Goal: Task Accomplishment & Management: Complete application form

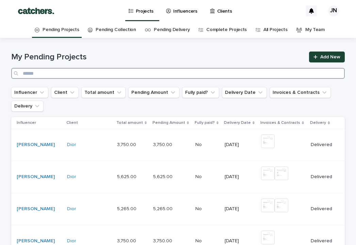
click at [216, 76] on input "Search" at bounding box center [178, 73] width 334 height 11
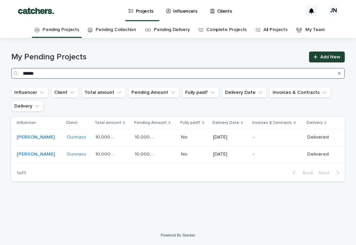
type input "******"
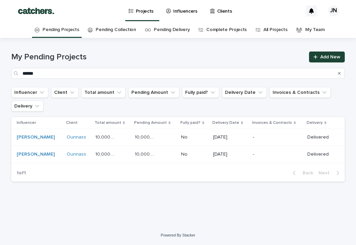
click at [317, 63] on div "My Pending Projects ****** Add New" at bounding box center [178, 64] width 334 height 27
click at [319, 58] on div at bounding box center [317, 56] width 7 height 5
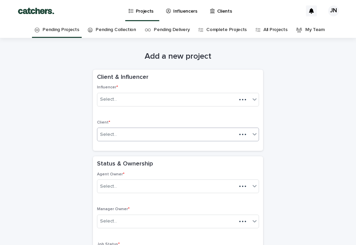
scroll to position [22, 0]
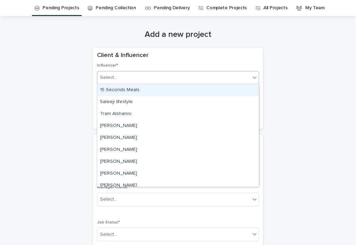
click at [191, 81] on div "Select..." at bounding box center [173, 77] width 153 height 11
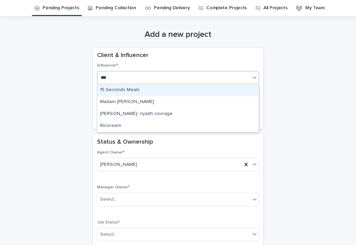
type input "****"
click at [144, 93] on div "Madam [PERSON_NAME]" at bounding box center [177, 90] width 161 height 12
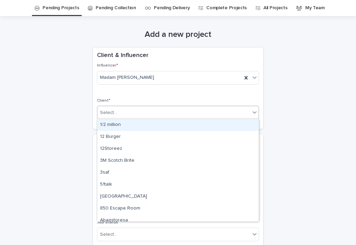
click at [141, 111] on div "Select..." at bounding box center [173, 112] width 153 height 11
type input "****"
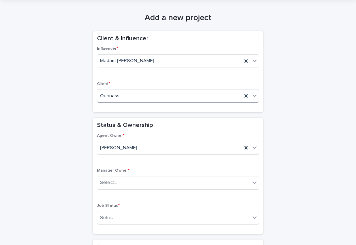
scroll to position [71, 0]
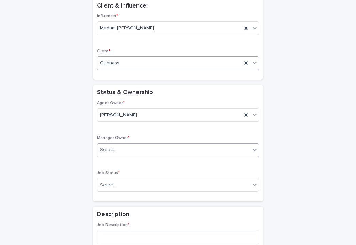
click at [137, 146] on div "Select..." at bounding box center [173, 149] width 153 height 11
click at [131, 152] on div "[PERSON_NAME]" at bounding box center [169, 149] width 145 height 11
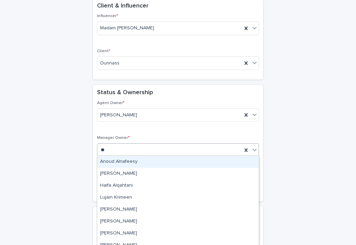
type input "***"
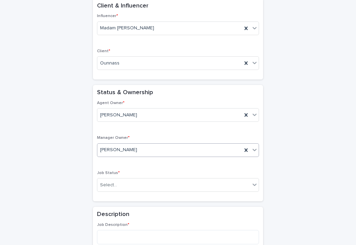
scroll to position [95, 0]
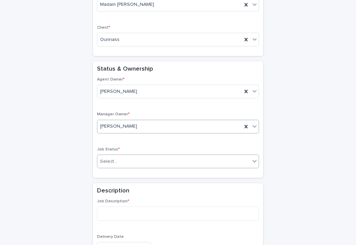
drag, startPoint x: 140, startPoint y: 165, endPoint x: 140, endPoint y: 157, distance: 7.5
click at [140, 165] on div "Select..." at bounding box center [173, 161] width 153 height 11
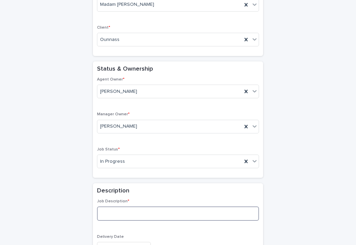
click at [142, 213] on textarea at bounding box center [178, 213] width 162 height 14
type textarea "*"
paste textarea "**********"
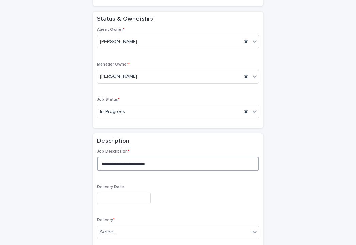
type textarea "**********"
click at [141, 195] on input "text" at bounding box center [124, 198] width 54 height 12
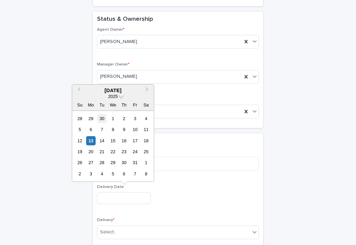
click at [105, 123] on div "30" at bounding box center [101, 118] width 9 height 9
type input "**********"
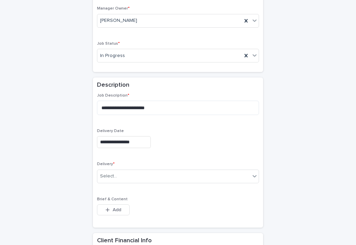
scroll to position [210, 0]
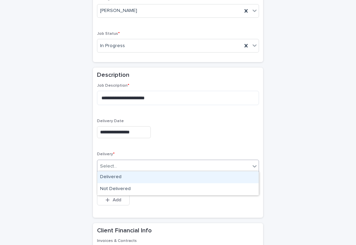
click at [128, 161] on div "Select..." at bounding box center [173, 165] width 153 height 11
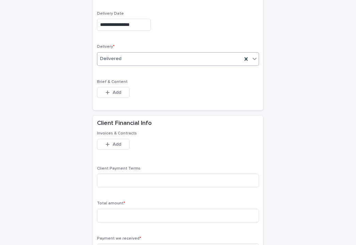
scroll to position [360, 0]
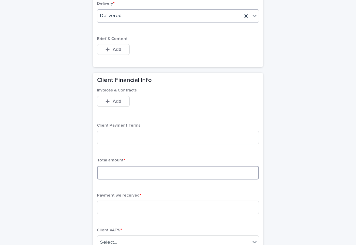
click at [132, 171] on input at bounding box center [178, 173] width 162 height 14
type input "*"
type input "****"
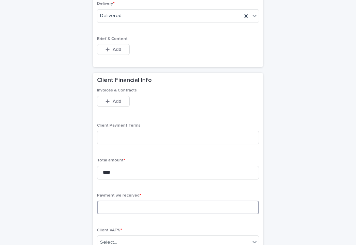
click at [132, 203] on input at bounding box center [178, 207] width 162 height 14
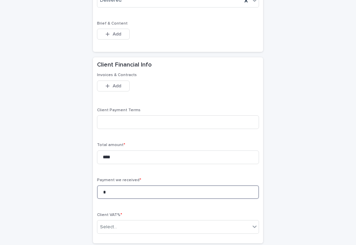
scroll to position [400, 0]
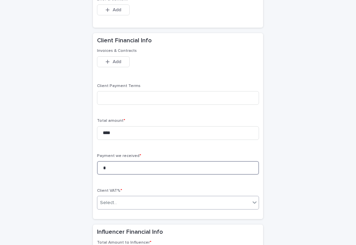
type input "*"
click at [138, 202] on div "Select..." at bounding box center [173, 202] width 153 height 11
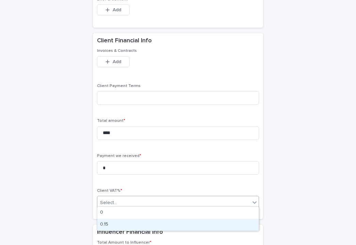
click at [138, 220] on div "0.15" at bounding box center [177, 224] width 161 height 12
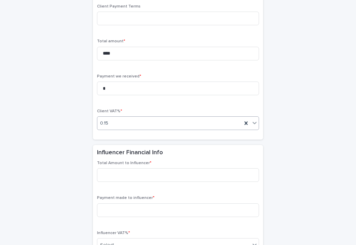
scroll to position [493, 0]
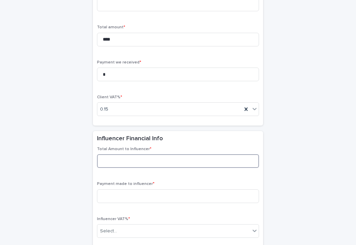
click at [143, 154] on input at bounding box center [178, 161] width 162 height 14
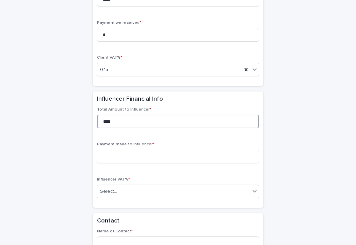
scroll to position [540, 0]
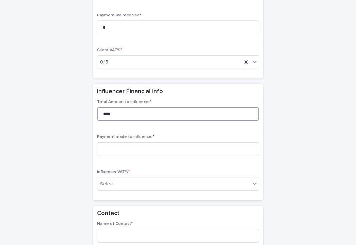
type input "****"
click at [150, 131] on div "Total Amount to Influencer * **** Payment made to influencer * Influencer VAT% …" at bounding box center [178, 147] width 162 height 96
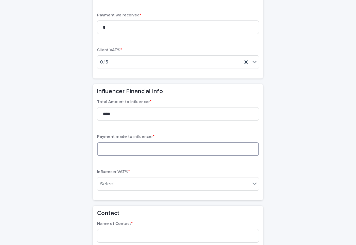
click at [151, 142] on input at bounding box center [178, 149] width 162 height 14
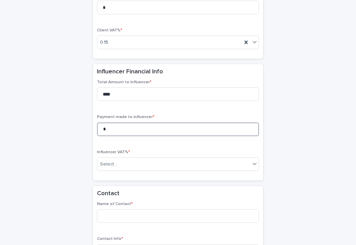
scroll to position [591, 0]
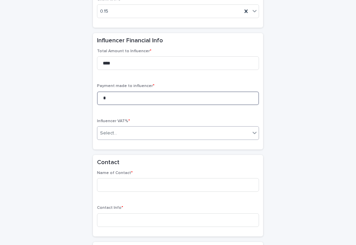
type input "*"
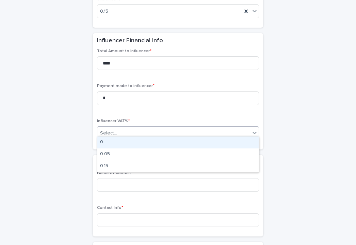
click at [152, 128] on div "Select..." at bounding box center [173, 132] width 153 height 11
click at [148, 140] on div "0" at bounding box center [177, 142] width 161 height 12
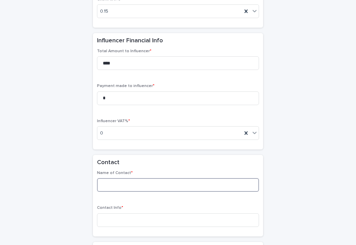
click at [144, 178] on input at bounding box center [178, 185] width 162 height 14
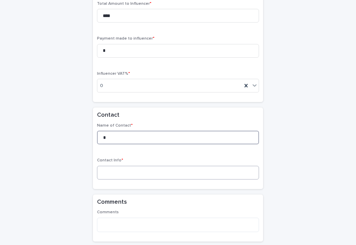
type input "*"
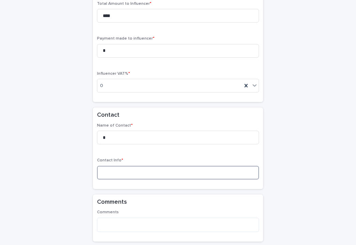
click at [144, 170] on input at bounding box center [178, 173] width 162 height 14
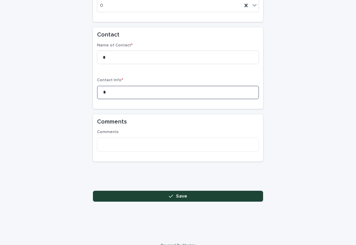
scroll to position [723, 0]
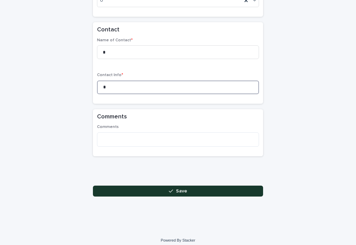
type input "*"
click at [156, 185] on button "Save" at bounding box center [178, 190] width 170 height 11
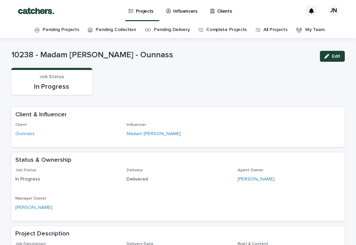
click at [143, 13] on p "Projects" at bounding box center [145, 7] width 18 height 14
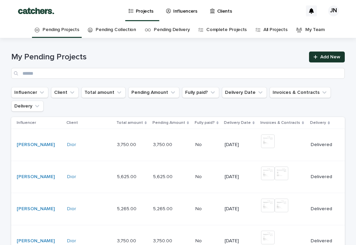
click at [320, 59] on link "Add New" at bounding box center [327, 56] width 36 height 11
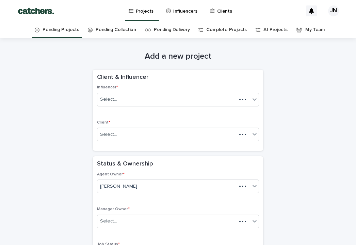
scroll to position [22, 0]
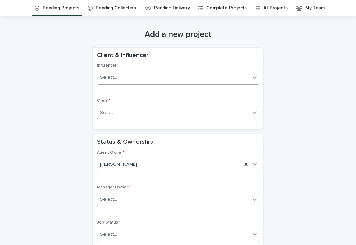
click at [176, 73] on div "Select..." at bounding box center [173, 77] width 153 height 11
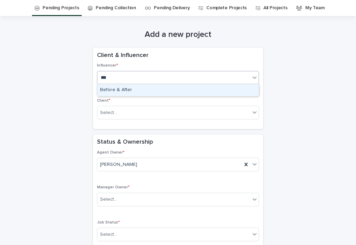
type input "****"
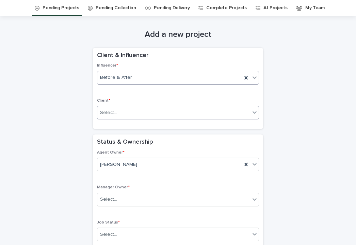
click at [176, 113] on div "Select..." at bounding box center [173, 112] width 153 height 11
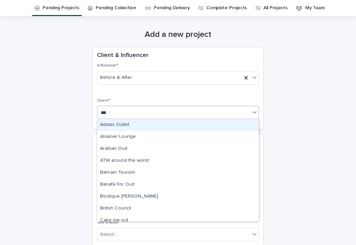
type input "****"
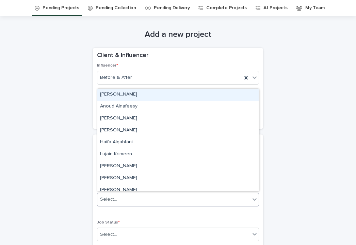
click at [168, 200] on div "Select..." at bounding box center [173, 198] width 153 height 11
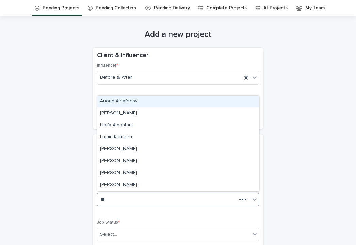
type input "***"
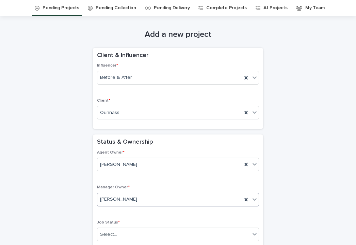
scroll to position [67, 0]
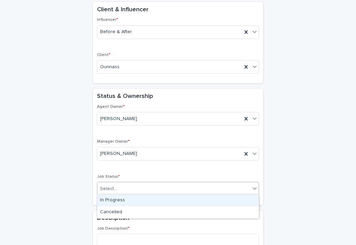
click at [168, 189] on div "Select..." at bounding box center [173, 188] width 153 height 11
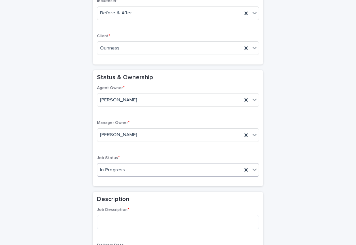
scroll to position [115, 0]
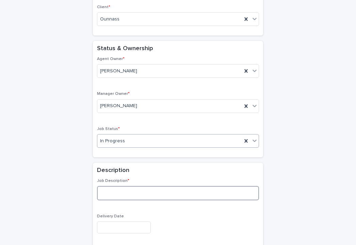
click at [165, 192] on textarea at bounding box center [178, 193] width 162 height 14
paste textarea "**********"
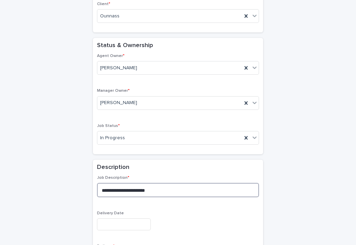
type textarea "**********"
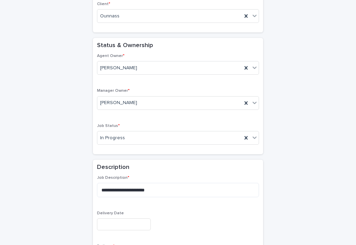
click at [135, 218] on input "text" at bounding box center [124, 224] width 54 height 12
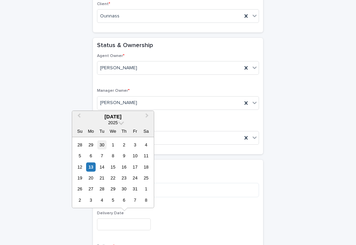
click at [100, 146] on div "30" at bounding box center [101, 144] width 9 height 9
type input "**********"
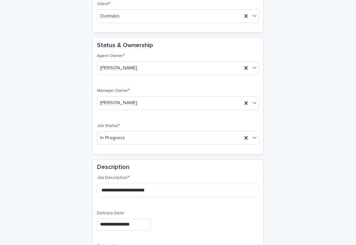
scroll to position [200, 0]
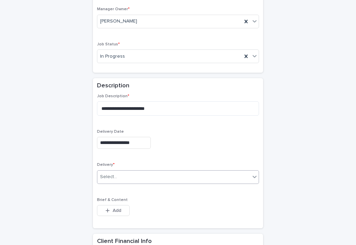
click at [132, 171] on div "Select..." at bounding box center [173, 176] width 153 height 11
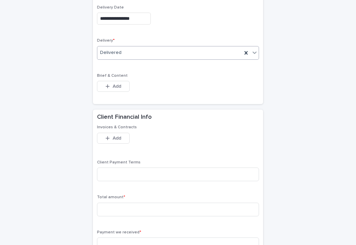
scroll to position [334, 0]
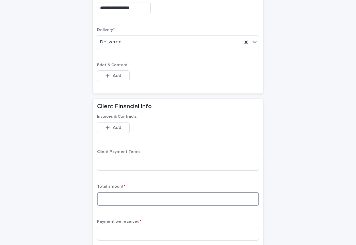
click at [149, 198] on input at bounding box center [178, 199] width 162 height 14
type input "*"
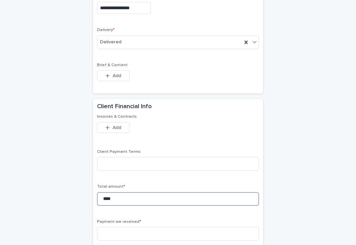
scroll to position [359, 0]
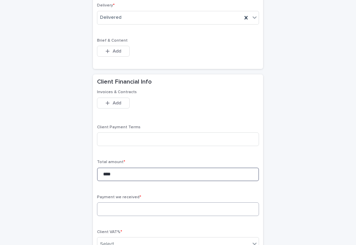
type input "****"
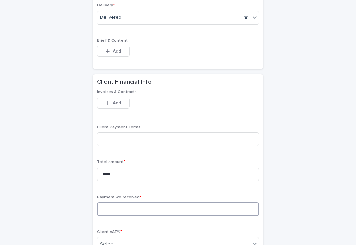
click at [157, 206] on input at bounding box center [178, 209] width 162 height 14
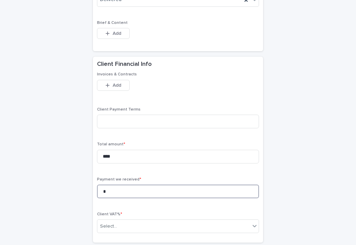
scroll to position [394, 0]
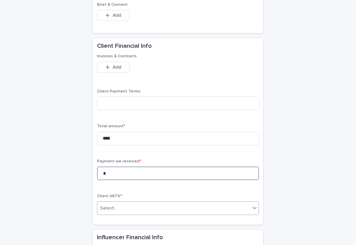
type input "*"
click at [161, 204] on div "Select..." at bounding box center [173, 207] width 153 height 11
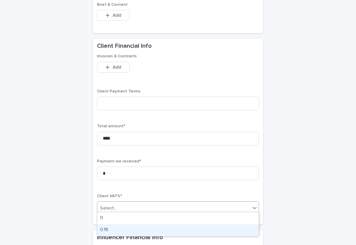
click at [159, 225] on div "0.15" at bounding box center [177, 230] width 161 height 12
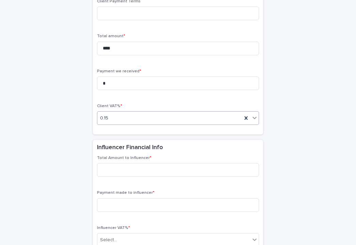
scroll to position [497, 0]
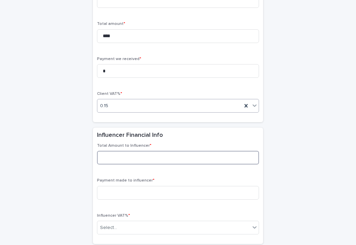
click at [155, 156] on input at bounding box center [178, 158] width 162 height 14
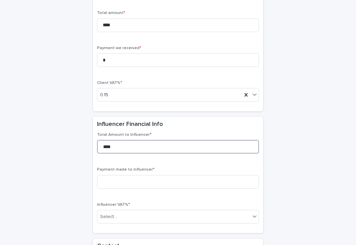
scroll to position [511, 0]
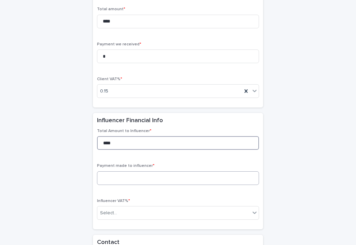
type input "****"
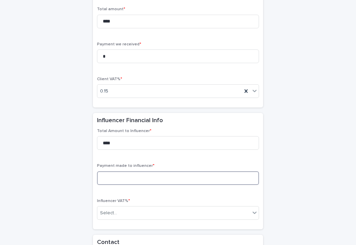
click at [155, 173] on input at bounding box center [178, 178] width 162 height 14
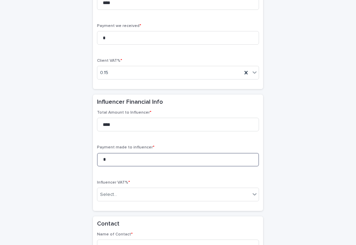
scroll to position [544, 0]
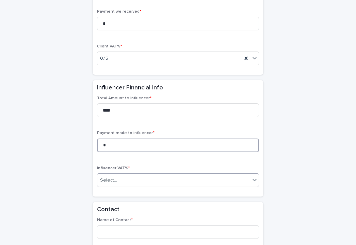
type input "*"
click at [161, 175] on div "Select..." at bounding box center [173, 179] width 153 height 11
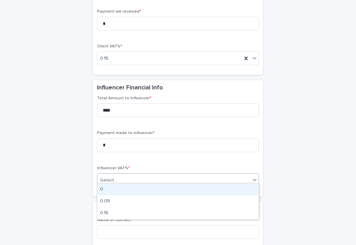
click at [156, 194] on div "0" at bounding box center [177, 189] width 161 height 12
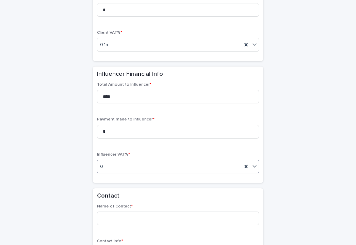
scroll to position [581, 0]
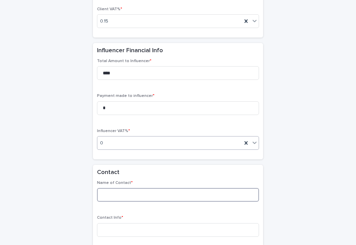
click at [156, 194] on input at bounding box center [178, 195] width 162 height 14
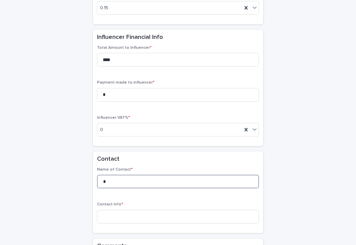
scroll to position [618, 0]
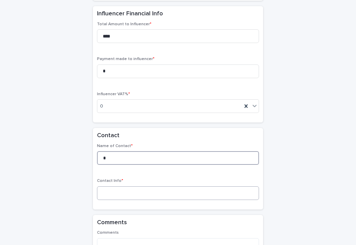
type input "*"
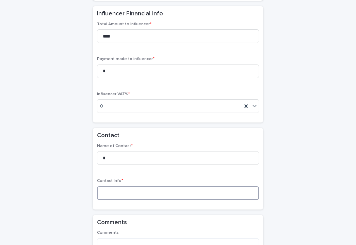
click at [155, 186] on input at bounding box center [178, 193] width 162 height 14
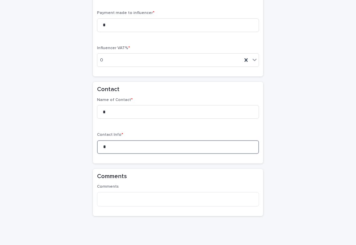
scroll to position [705, 0]
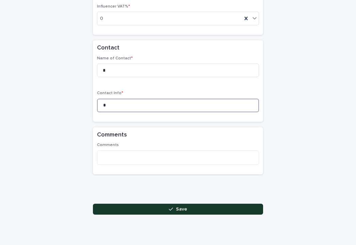
type input "*"
click at [182, 208] on button "Save" at bounding box center [178, 208] width 170 height 11
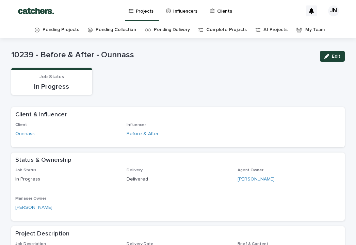
click at [144, 12] on p "Projects" at bounding box center [145, 7] width 18 height 14
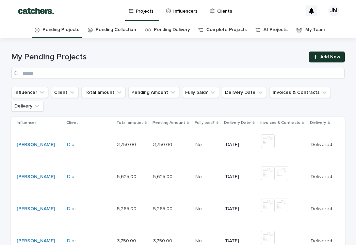
click at [316, 57] on icon at bounding box center [316, 57] width 4 height 4
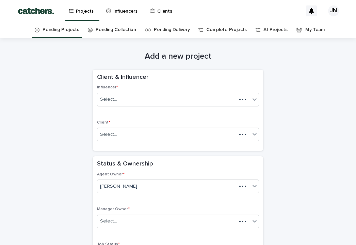
scroll to position [22, 0]
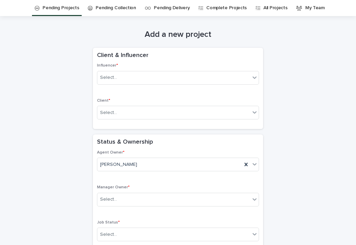
click at [188, 84] on div "Influencer * Select..." at bounding box center [178, 76] width 162 height 27
click at [188, 83] on div "Select..." at bounding box center [178, 78] width 162 height 14
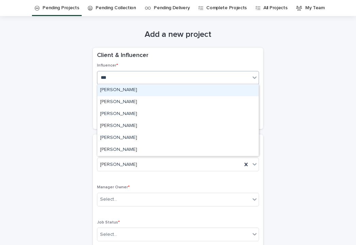
type input "****"
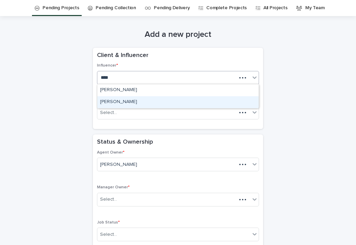
click at [182, 99] on div "[PERSON_NAME]" at bounding box center [177, 102] width 161 height 12
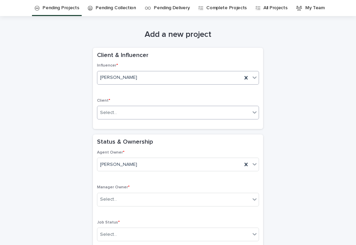
click at [167, 111] on div "Select..." at bounding box center [173, 112] width 153 height 11
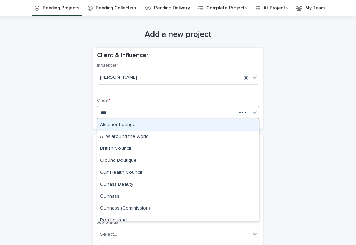
type input "****"
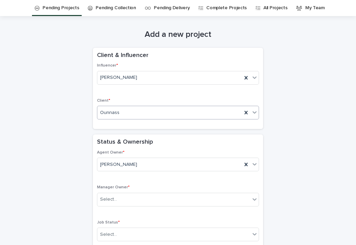
scroll to position [77, 0]
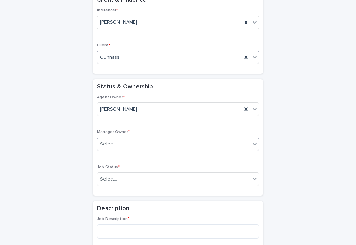
click at [162, 140] on div "Select..." at bounding box center [173, 143] width 153 height 11
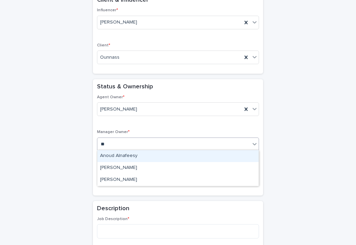
type input "***"
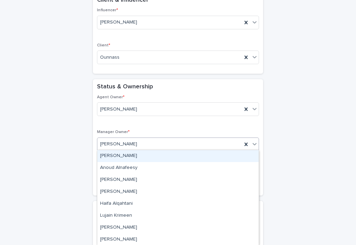
click at [146, 147] on div "[PERSON_NAME]" at bounding box center [169, 143] width 145 height 11
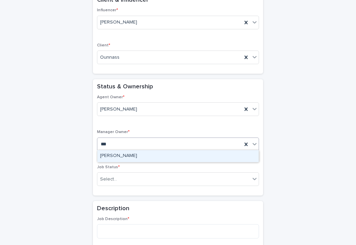
type input "****"
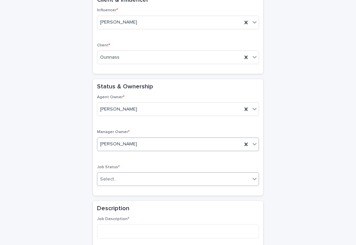
click at [140, 183] on div "Select..." at bounding box center [173, 178] width 153 height 11
drag, startPoint x: 141, startPoint y: 168, endPoint x: 141, endPoint y: 156, distance: 11.2
click at [141, 168] on p "Job Status *" at bounding box center [178, 167] width 162 height 5
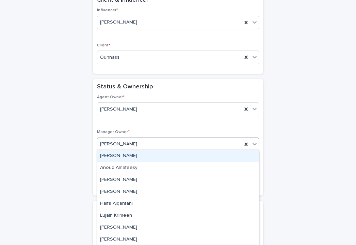
click at [141, 144] on div "[PERSON_NAME]" at bounding box center [169, 143] width 145 height 11
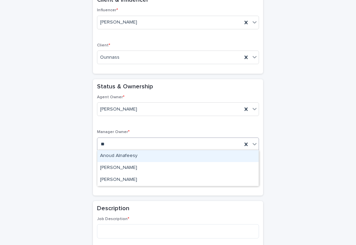
type input "***"
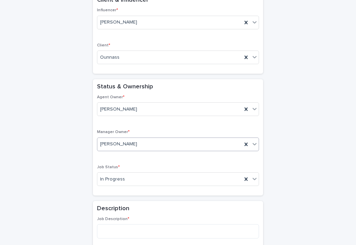
scroll to position [114, 0]
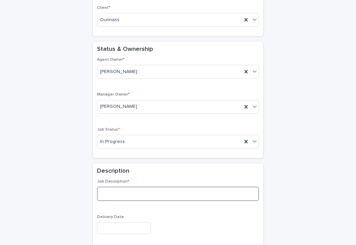
click at [141, 199] on textarea at bounding box center [178, 193] width 162 height 14
paste textarea "**********"
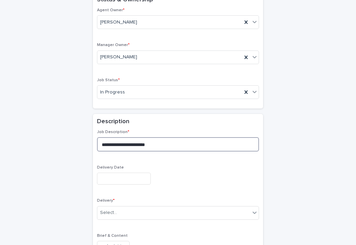
type textarea "**********"
click at [134, 185] on div "Delivery Date" at bounding box center [178, 177] width 162 height 25
click at [132, 175] on input "text" at bounding box center [124, 178] width 54 height 12
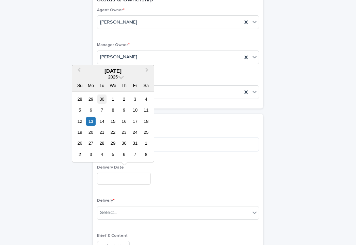
click at [100, 100] on div "30" at bounding box center [101, 98] width 9 height 9
type input "**********"
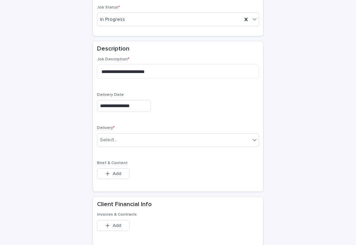
scroll to position [246, 0]
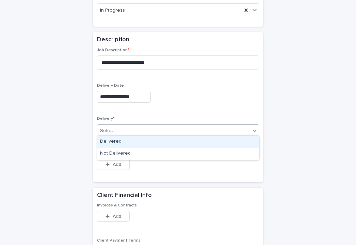
click at [123, 125] on div "Select..." at bounding box center [173, 130] width 153 height 11
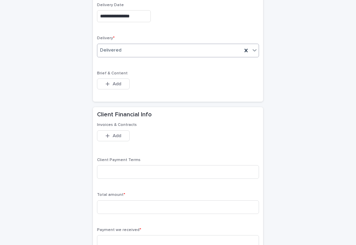
scroll to position [342, 0]
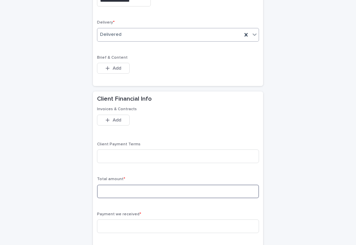
click at [135, 188] on input at bounding box center [178, 191] width 162 height 14
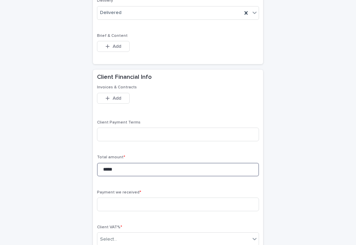
scroll to position [394, 0]
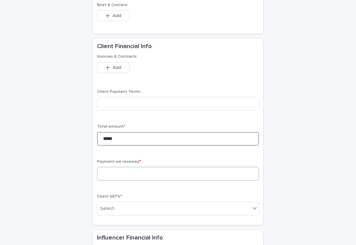
type input "*****"
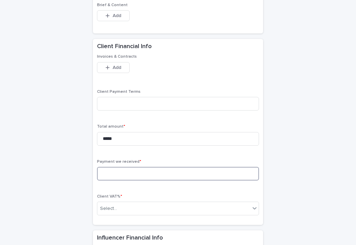
click at [137, 174] on input at bounding box center [178, 174] width 162 height 14
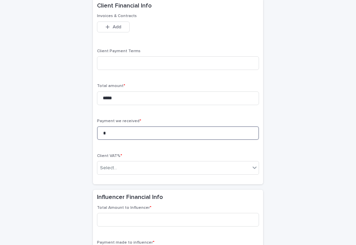
scroll to position [460, 0]
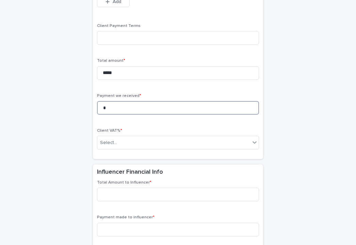
type input "*"
click at [145, 146] on div "Client VAT% * Select..." at bounding box center [178, 141] width 162 height 27
click at [144, 140] on div "Select..." at bounding box center [173, 142] width 153 height 11
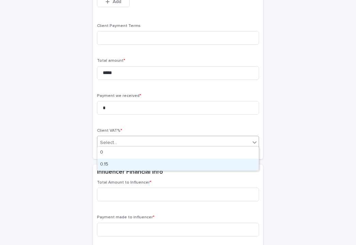
click at [141, 171] on h2 "Influencer Financial Info" at bounding box center [130, 171] width 66 height 7
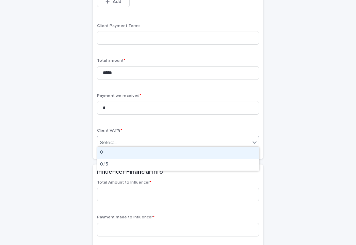
click at [141, 139] on div "Select..." at bounding box center [173, 142] width 153 height 11
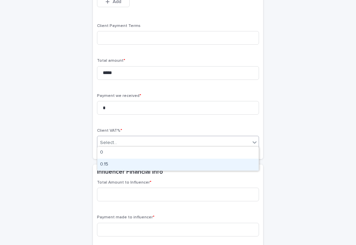
click at [141, 164] on div "0.15" at bounding box center [177, 164] width 161 height 12
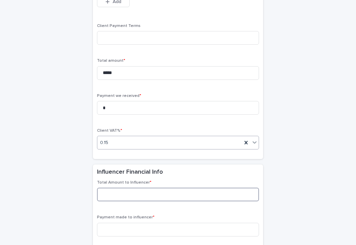
click at [134, 194] on input at bounding box center [178, 194] width 162 height 14
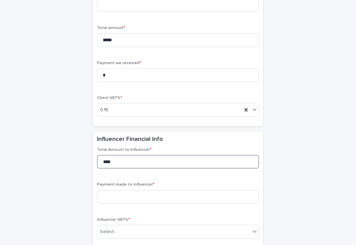
scroll to position [515, 0]
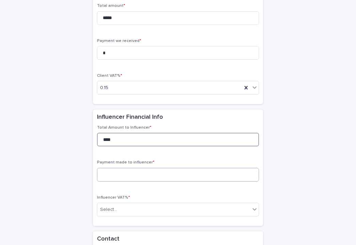
type input "****"
click at [146, 172] on input at bounding box center [178, 175] width 162 height 14
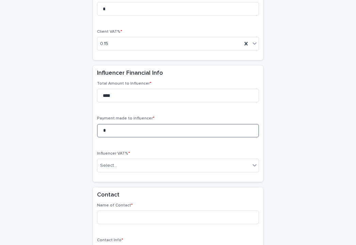
scroll to position [568, 0]
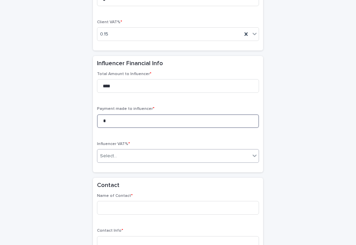
type input "*"
click at [156, 158] on div "Select..." at bounding box center [178, 156] width 162 height 14
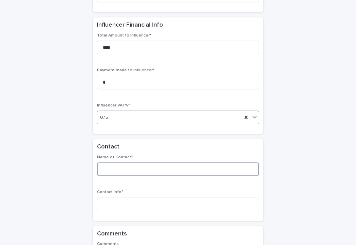
click at [150, 169] on input at bounding box center [178, 169] width 162 height 14
type input "*"
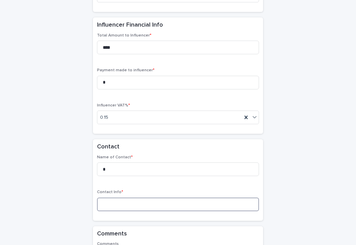
click at [149, 198] on input at bounding box center [178, 204] width 162 height 14
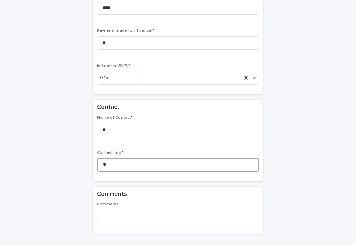
scroll to position [675, 0]
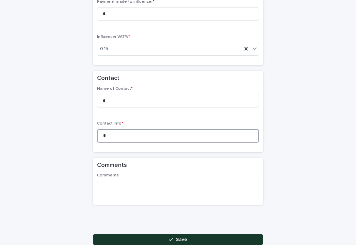
type input "*"
click at [177, 237] on span "Save" at bounding box center [181, 239] width 11 height 5
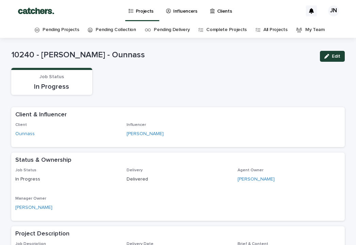
click at [143, 8] on p "Projects" at bounding box center [145, 7] width 18 height 14
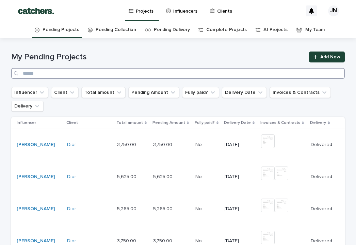
click at [222, 78] on input "Search" at bounding box center [178, 73] width 334 height 11
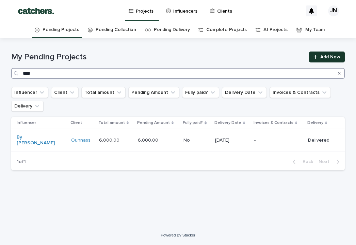
type input "****"
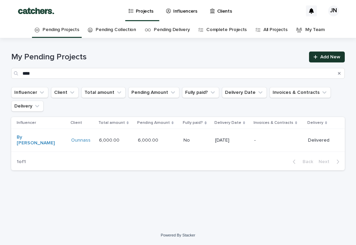
click at [328, 59] on span "Add New" at bounding box center [330, 56] width 20 height 5
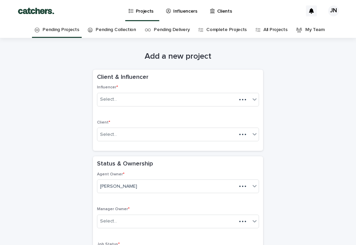
scroll to position [22, 0]
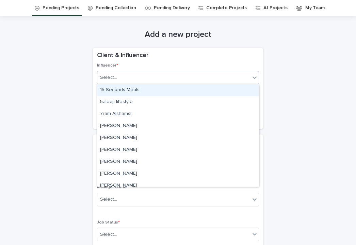
click at [180, 73] on div "Select..." at bounding box center [173, 77] width 153 height 11
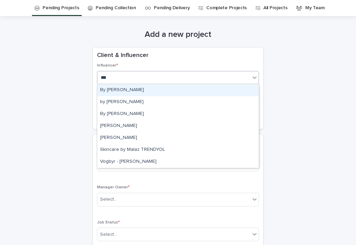
type input "****"
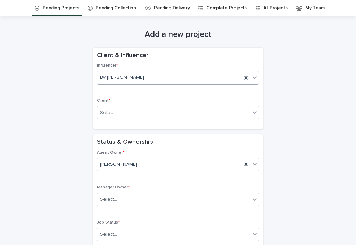
click at [160, 76] on div "By [PERSON_NAME]" at bounding box center [169, 77] width 145 height 11
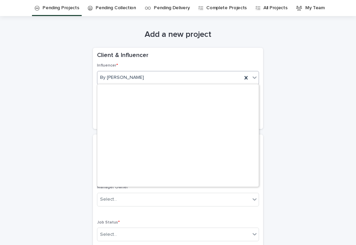
scroll to position [1585, 0]
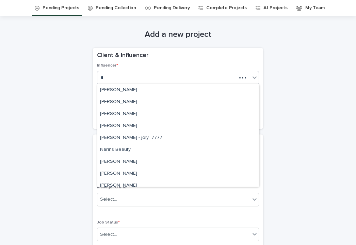
type input "**"
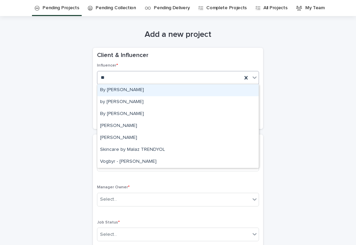
click at [151, 90] on div "By [PERSON_NAME]" at bounding box center [177, 90] width 161 height 12
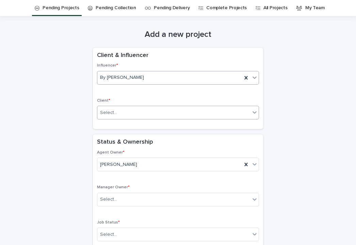
click at [149, 114] on div "Select..." at bounding box center [173, 112] width 153 height 11
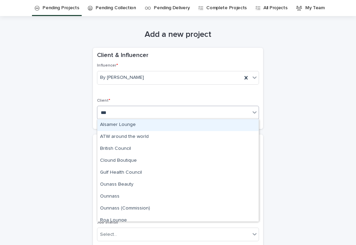
type input "****"
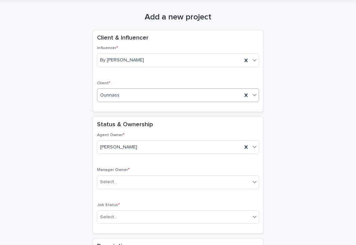
scroll to position [81, 0]
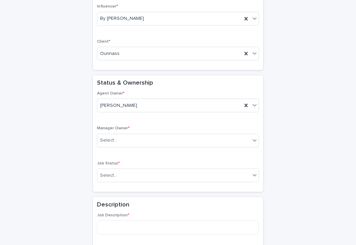
click at [147, 129] on div "Manager Owner * Select..." at bounding box center [178, 139] width 162 height 27
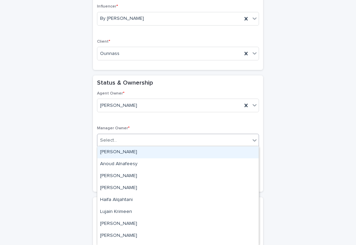
click at [145, 135] on div "Select..." at bounding box center [173, 140] width 153 height 11
type input "***"
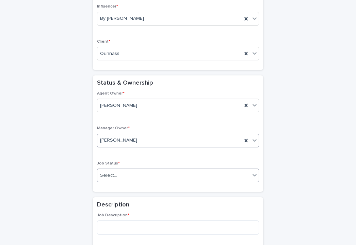
click at [140, 176] on div "Select..." at bounding box center [173, 175] width 153 height 11
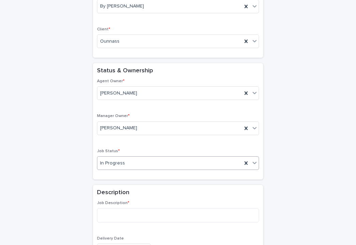
scroll to position [98, 0]
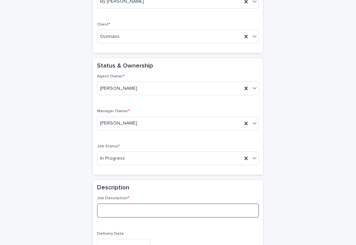
click at [147, 208] on textarea at bounding box center [178, 210] width 162 height 14
paste textarea "**********"
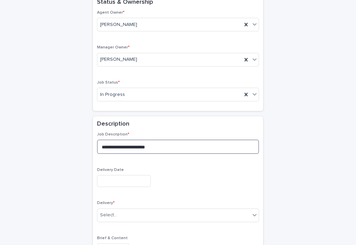
type textarea "**********"
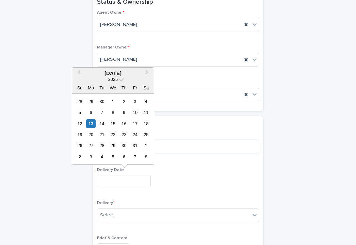
click at [130, 181] on input "text" at bounding box center [124, 181] width 54 height 12
click at [103, 101] on div "30" at bounding box center [101, 101] width 9 height 9
type input "**********"
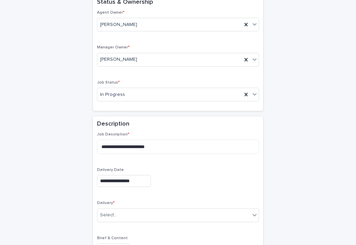
scroll to position [243, 0]
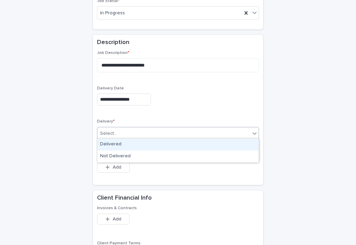
click at [124, 127] on div "Select..." at bounding box center [178, 134] width 162 height 14
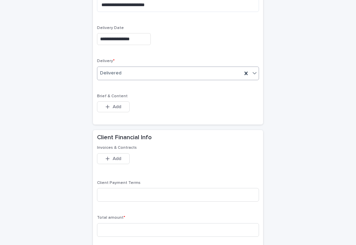
scroll to position [364, 0]
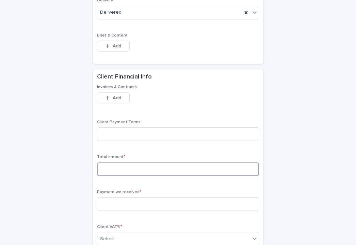
click at [131, 169] on input at bounding box center [178, 169] width 162 height 14
type input "*"
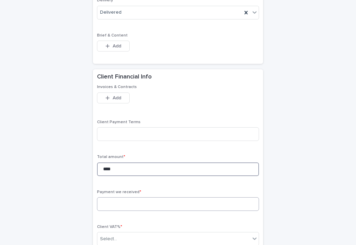
type input "****"
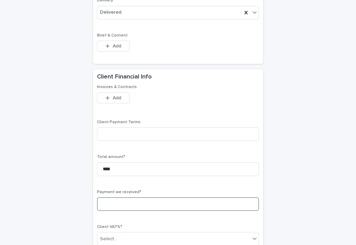
click at [128, 204] on input at bounding box center [178, 204] width 162 height 14
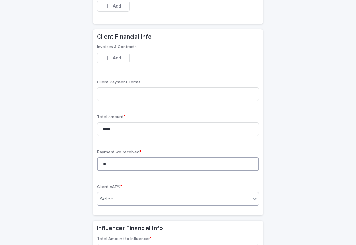
type input "*"
click at [137, 195] on div "Select..." at bounding box center [173, 198] width 153 height 11
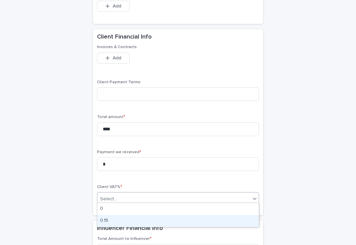
click at [137, 217] on div "0.15" at bounding box center [177, 221] width 161 height 12
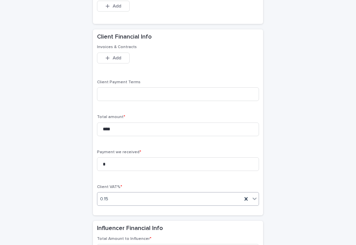
scroll to position [501, 0]
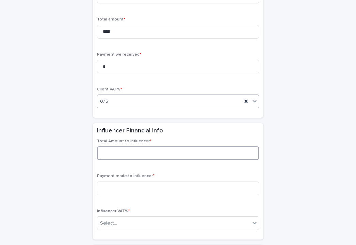
click at [139, 152] on input at bounding box center [178, 153] width 162 height 14
type input "****"
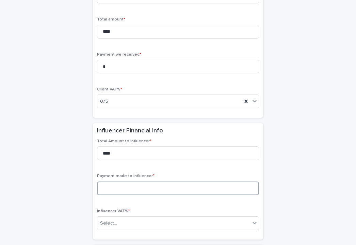
click at [140, 183] on input at bounding box center [178, 188] width 162 height 14
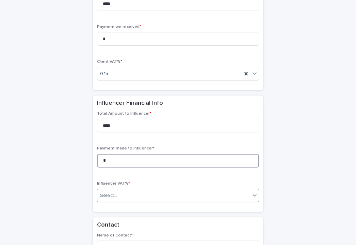
scroll to position [533, 0]
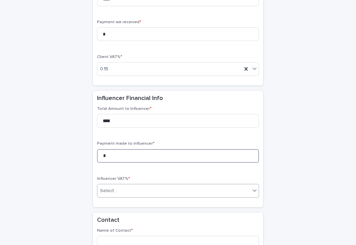
type input "*"
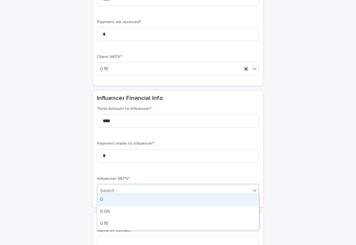
click at [140, 192] on div "Select..." at bounding box center [173, 190] width 153 height 11
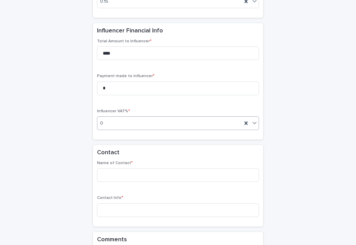
scroll to position [610, 0]
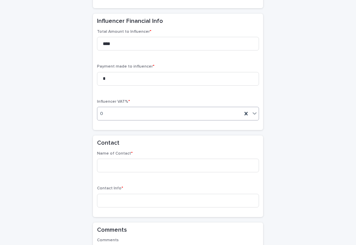
click at [140, 168] on div "Name of Contact *" at bounding box center [178, 164] width 162 height 27
click at [139, 167] on input at bounding box center [178, 165] width 162 height 14
type input "*"
click at [138, 195] on input at bounding box center [178, 200] width 162 height 14
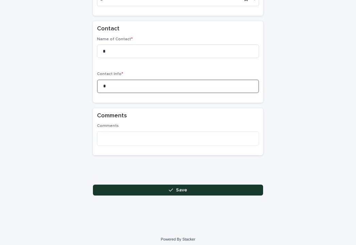
scroll to position [723, 0]
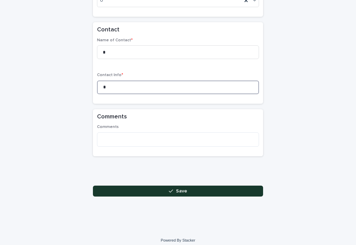
type input "*"
click at [173, 188] on icon "button" at bounding box center [171, 190] width 4 height 5
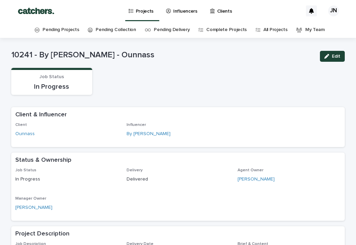
click at [140, 13] on p "Projects" at bounding box center [145, 7] width 18 height 14
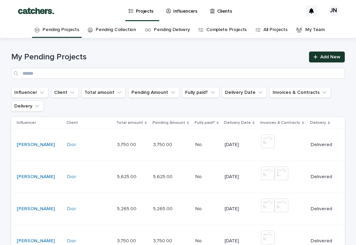
click at [323, 56] on span "Add New" at bounding box center [330, 56] width 20 height 5
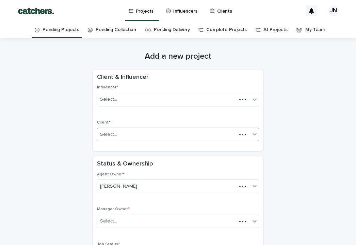
scroll to position [22, 0]
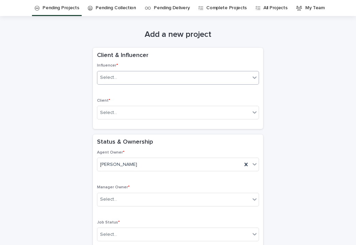
click at [141, 77] on div "Select..." at bounding box center [173, 77] width 153 height 11
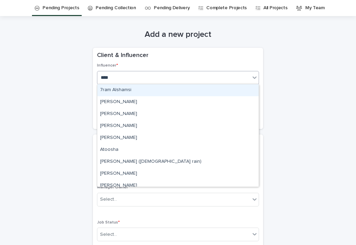
type input "*****"
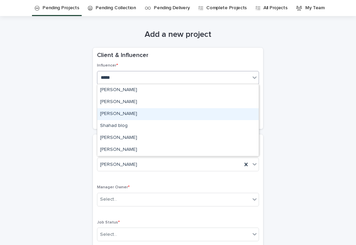
click at [149, 115] on div "[PERSON_NAME]" at bounding box center [177, 114] width 161 height 12
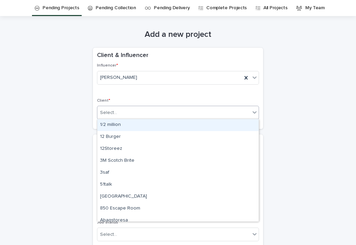
click at [145, 112] on div "Select..." at bounding box center [173, 112] width 153 height 11
type input "****"
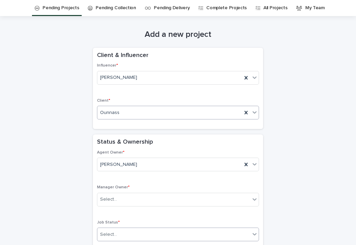
click at [134, 237] on div "Select..." at bounding box center [173, 234] width 153 height 11
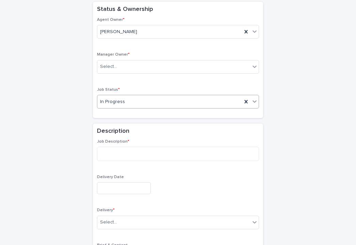
scroll to position [161, 0]
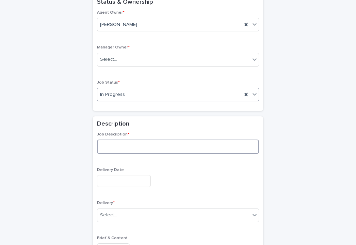
click at [146, 139] on textarea at bounding box center [178, 146] width 162 height 14
paste textarea "**********"
type textarea "**********"
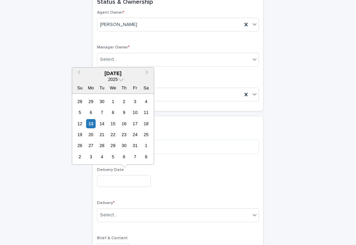
click at [130, 184] on input "text" at bounding box center [124, 181] width 54 height 12
click at [102, 102] on div "30" at bounding box center [101, 101] width 9 height 9
type input "**********"
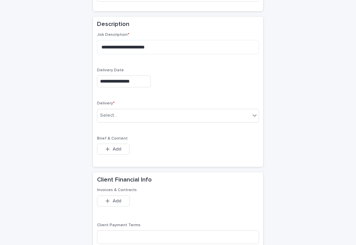
scroll to position [270, 0]
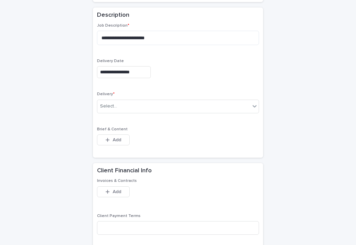
click at [122, 114] on div "Delivery * Select..." at bounding box center [178, 105] width 162 height 27
click at [122, 111] on div "Delivery * Select..." at bounding box center [178, 105] width 162 height 27
click at [126, 100] on div "Select..." at bounding box center [173, 105] width 153 height 11
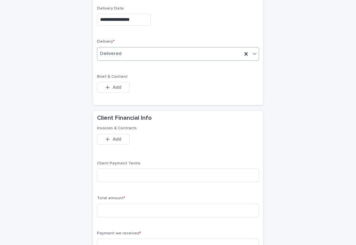
scroll to position [339, 0]
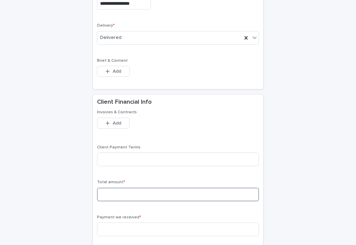
click at [132, 187] on input at bounding box center [178, 194] width 162 height 14
type input "****"
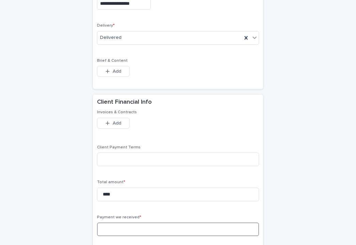
click at [139, 228] on input at bounding box center [178, 229] width 162 height 14
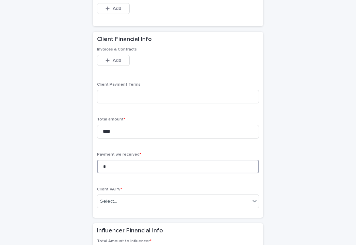
scroll to position [438, 0]
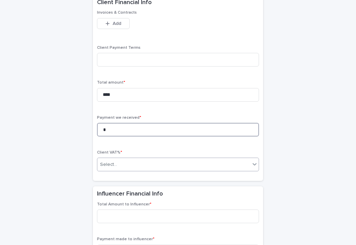
type input "*"
click at [128, 168] on div "Select..." at bounding box center [178, 164] width 162 height 14
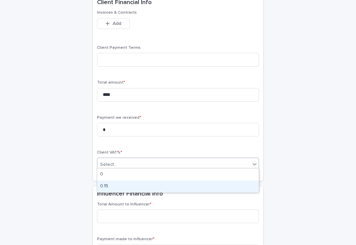
click at [134, 184] on div "0.15" at bounding box center [177, 186] width 161 height 12
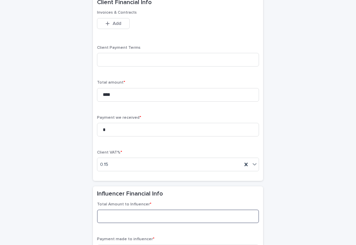
click at [135, 210] on input at bounding box center [178, 216] width 162 height 14
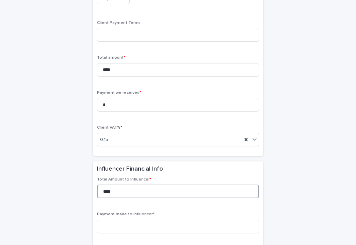
scroll to position [498, 0]
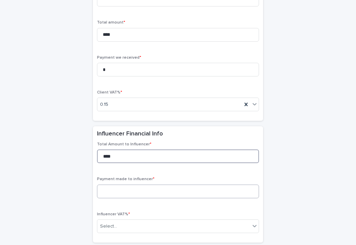
type input "****"
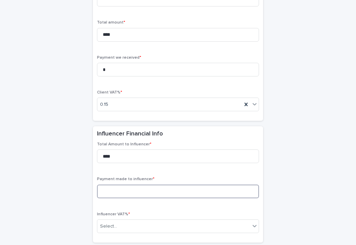
click at [152, 184] on input at bounding box center [178, 191] width 162 height 14
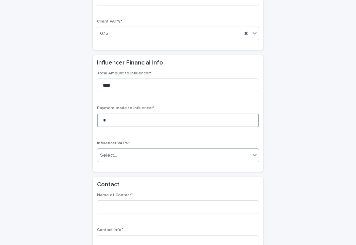
type input "*"
click at [161, 157] on div "Select..." at bounding box center [178, 155] width 162 height 14
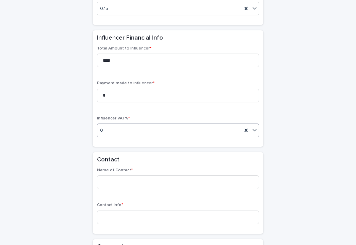
scroll to position [629, 0]
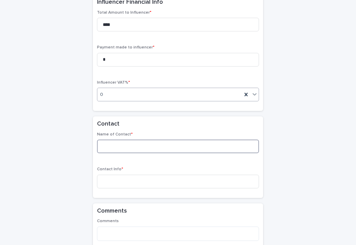
click at [156, 144] on input at bounding box center [178, 146] width 162 height 14
type input "*"
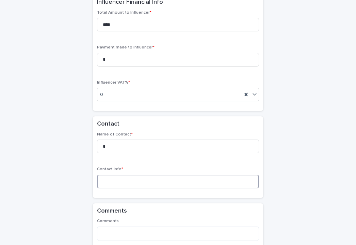
click at [150, 182] on input at bounding box center [178, 181] width 162 height 14
type input "*"
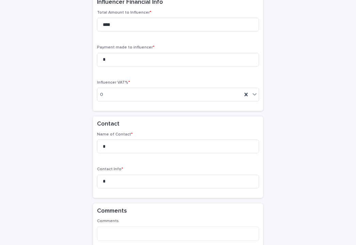
click at [146, 236] on div "Comments" at bounding box center [178, 231] width 162 height 27
click at [144, 231] on textarea at bounding box center [178, 233] width 162 height 14
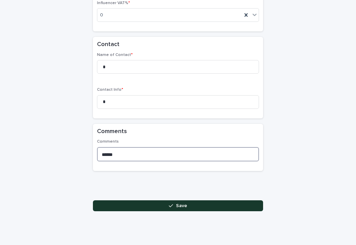
type textarea "******"
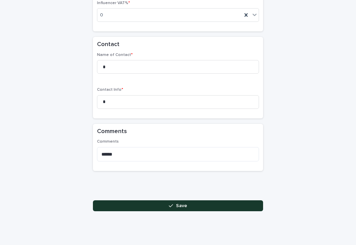
click at [174, 203] on div "button" at bounding box center [172, 205] width 7 height 5
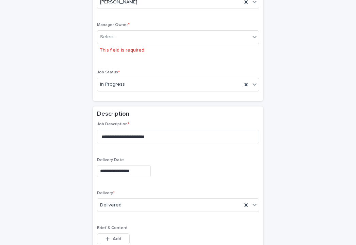
scroll to position [176, 0]
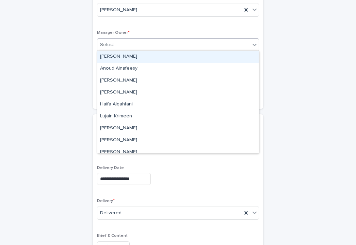
click at [184, 43] on div "Select..." at bounding box center [173, 44] width 153 height 11
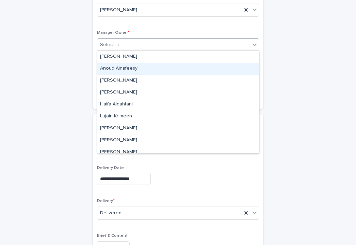
type input "**"
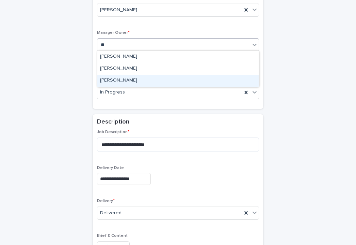
click at [165, 81] on div "[PERSON_NAME]" at bounding box center [177, 81] width 161 height 12
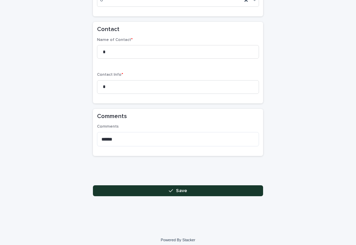
scroll to position [723, 0]
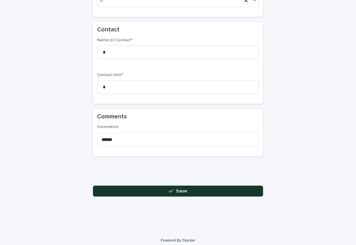
click at [170, 190] on button "Save" at bounding box center [178, 190] width 170 height 11
